Goal: Task Accomplishment & Management: Manage account settings

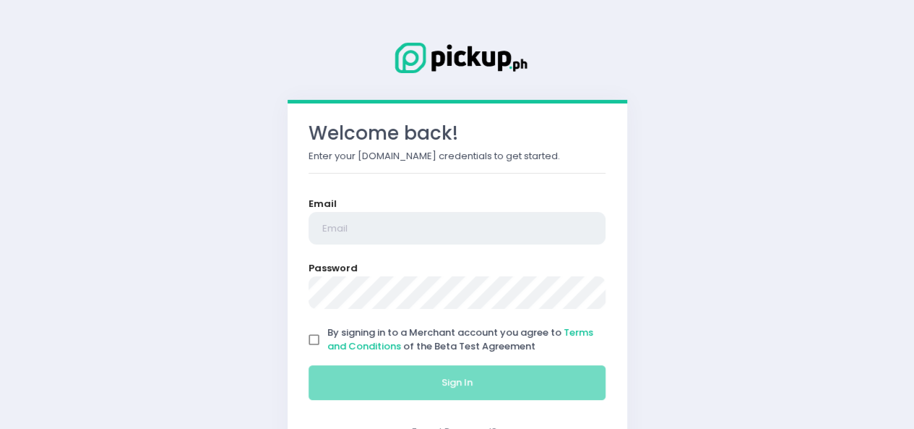
click at [412, 226] on input "email" at bounding box center [458, 228] width 298 height 33
type input "[EMAIL_ADDRESS][DOMAIN_NAME]"
click at [301, 348] on input "By signing in to a Merchant account you agree to Terms and Conditions of the Be…" at bounding box center [314, 339] width 27 height 27
checkbox input "true"
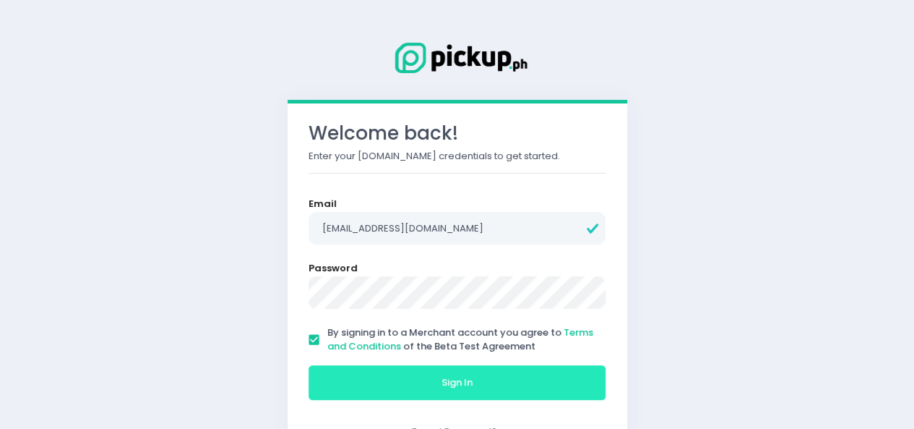
click at [335, 374] on button "Sign In" at bounding box center [458, 382] width 298 height 35
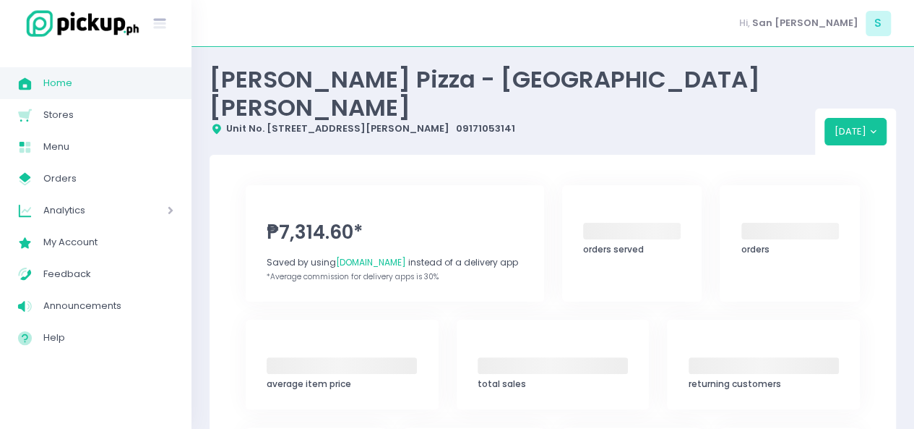
drag, startPoint x: 279, startPoint y: 129, endPoint x: 256, endPoint y: 92, distance: 44.1
click at [256, 92] on div "[PERSON_NAME] Pizza - [GEOGRAPHIC_DATA][PERSON_NAME]" at bounding box center [513, 93] width 606 height 56
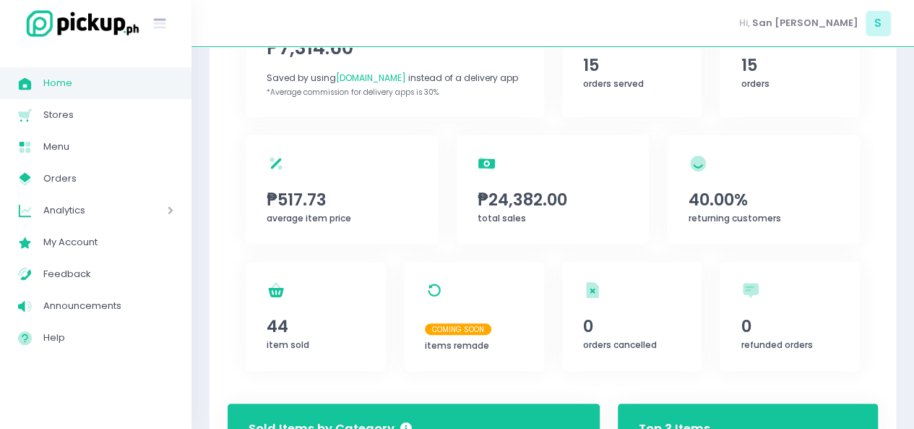
scroll to position [180, 0]
